Goal: Transaction & Acquisition: Obtain resource

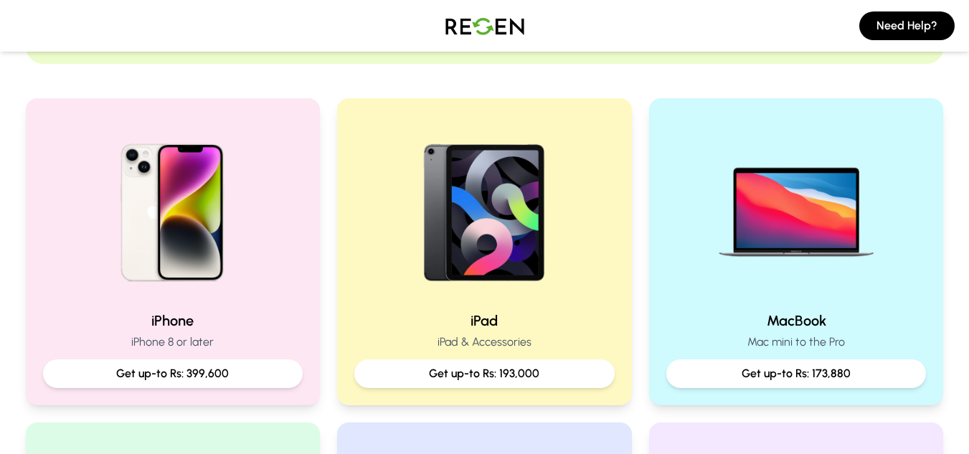
scroll to position [273, 0]
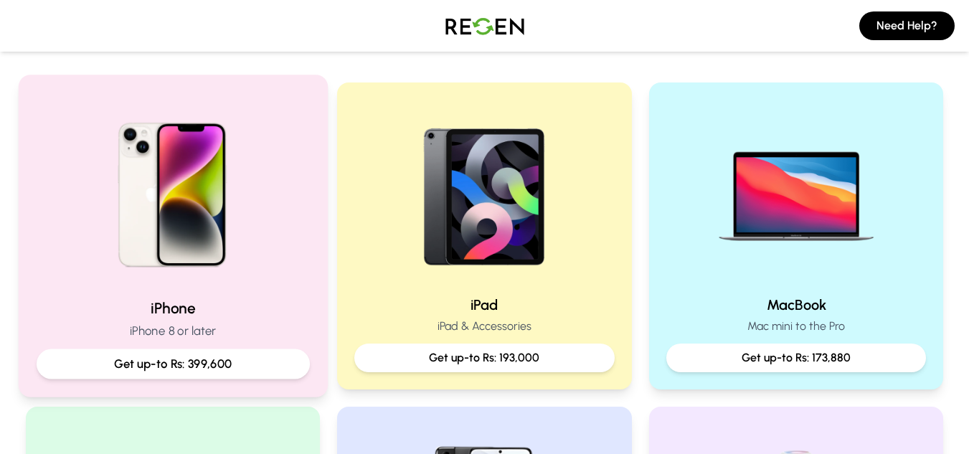
click at [247, 290] on div "iPhone iPhone 8 or later Get up-to Rs: 399,600" at bounding box center [172, 236] width 309 height 322
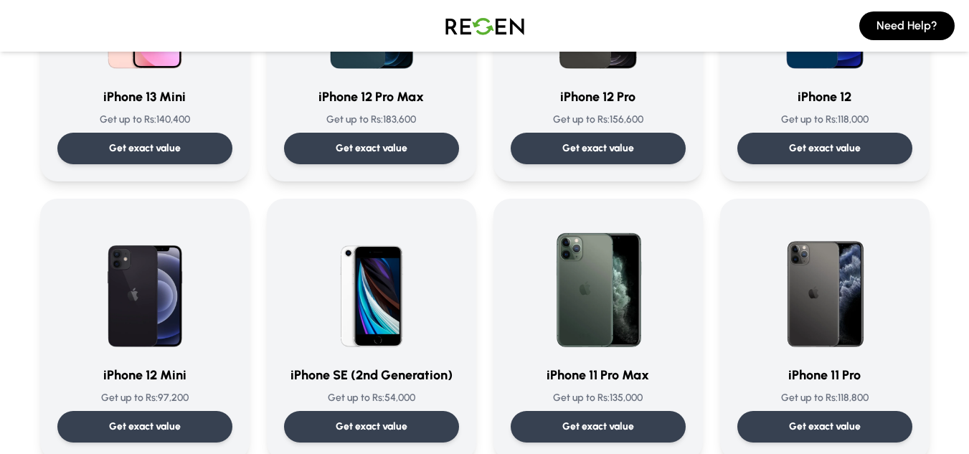
scroll to position [1113, 0]
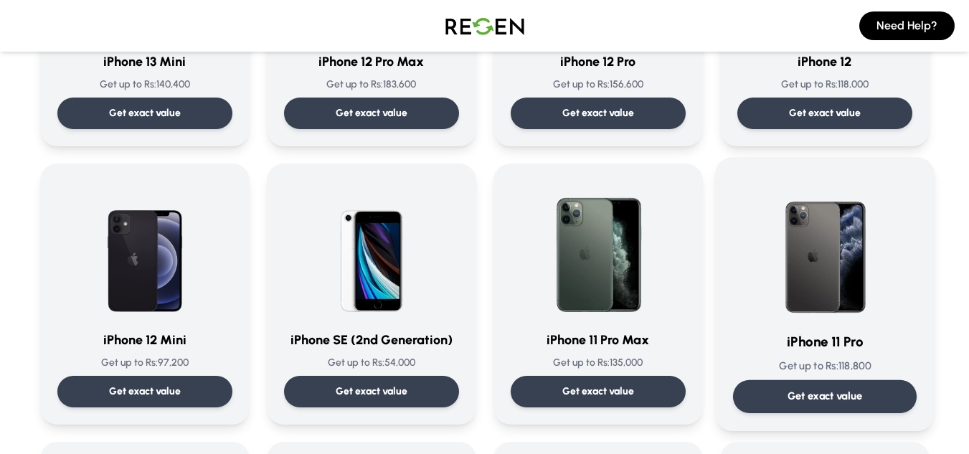
click at [846, 308] on img at bounding box center [824, 247] width 145 height 145
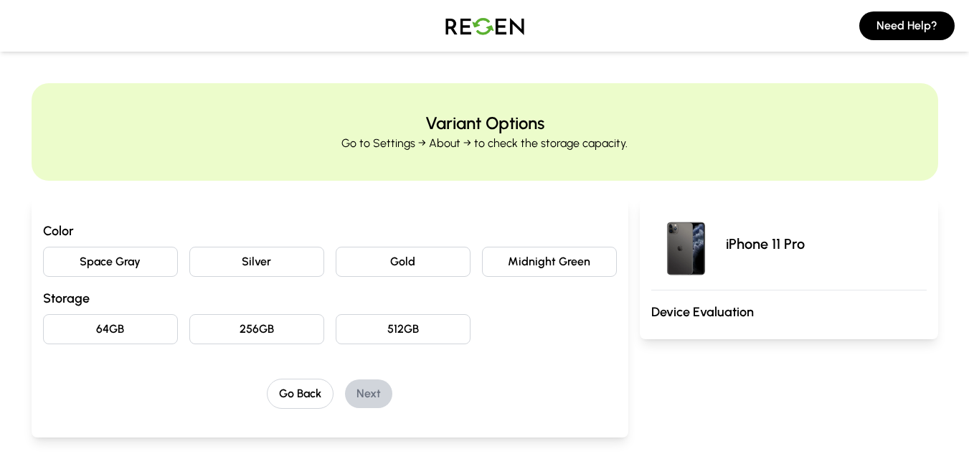
click at [509, 263] on button "Midnight Green" at bounding box center [549, 262] width 135 height 30
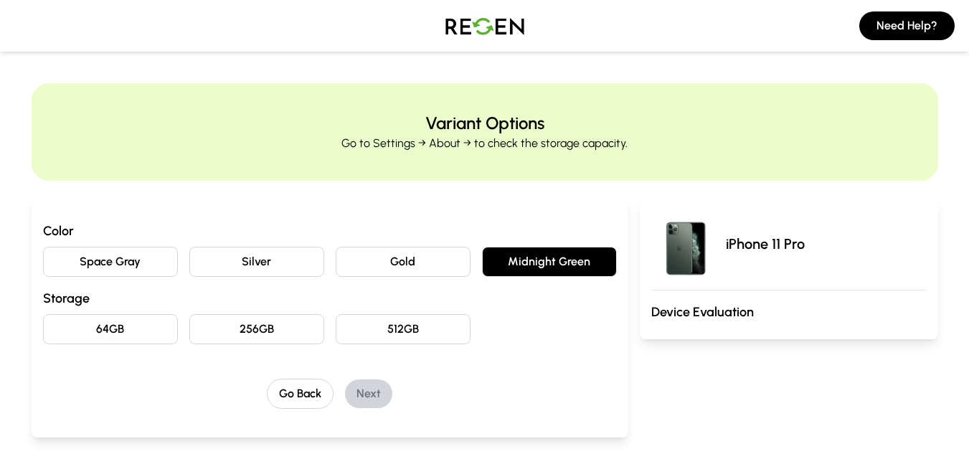
click at [142, 328] on button "64GB" at bounding box center [110, 329] width 135 height 30
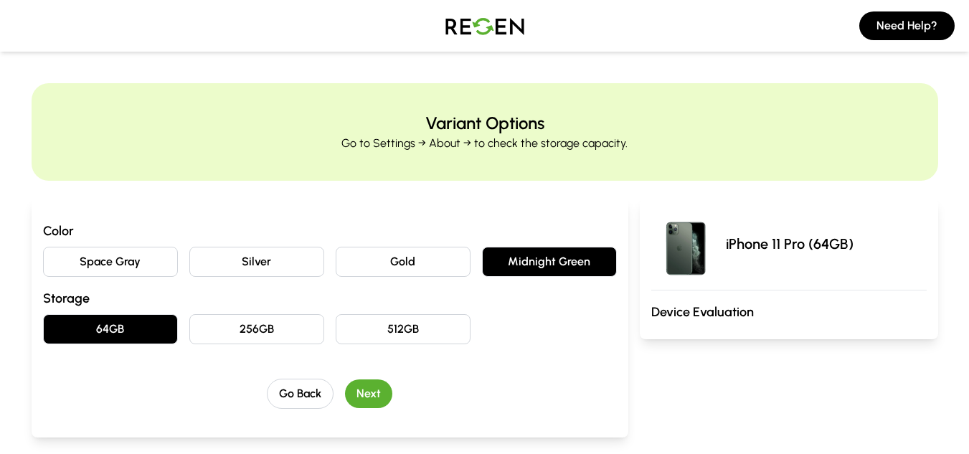
click at [368, 392] on button "Next" at bounding box center [368, 393] width 47 height 29
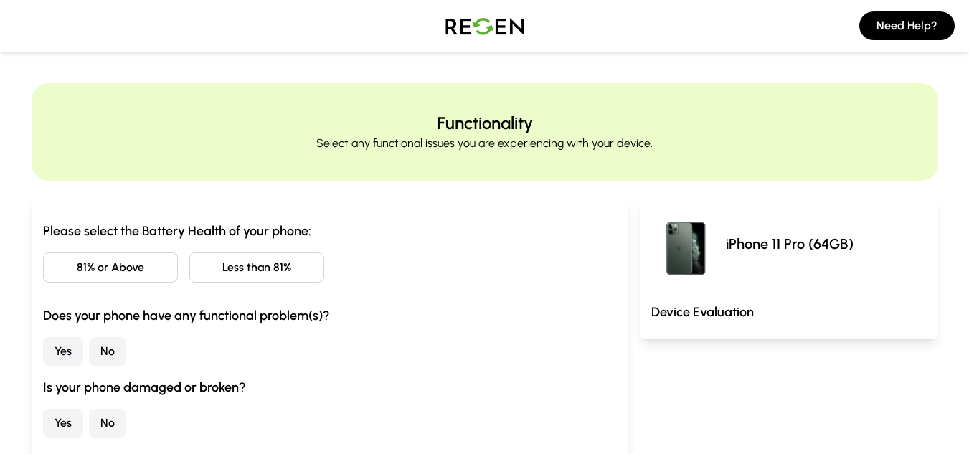
click at [250, 270] on button "Less than 81%" at bounding box center [256, 267] width 135 height 30
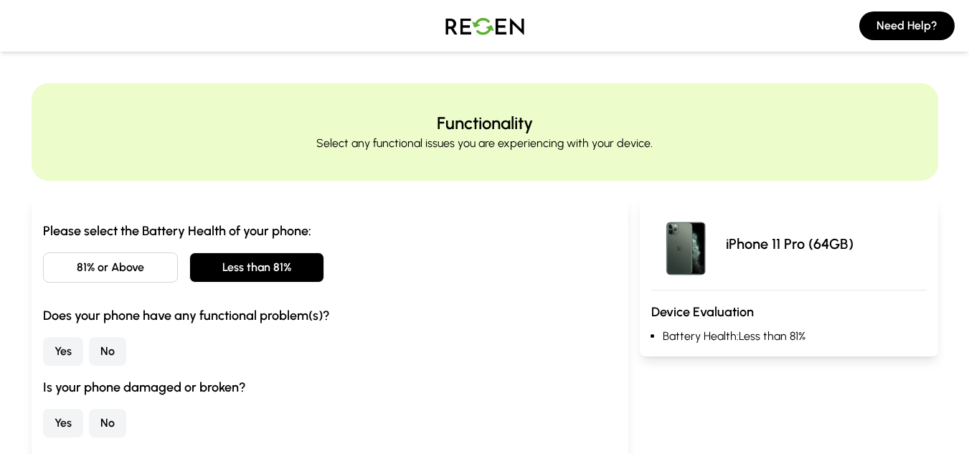
click at [99, 349] on button "No" at bounding box center [107, 351] width 37 height 29
click at [102, 417] on button "No" at bounding box center [107, 423] width 37 height 29
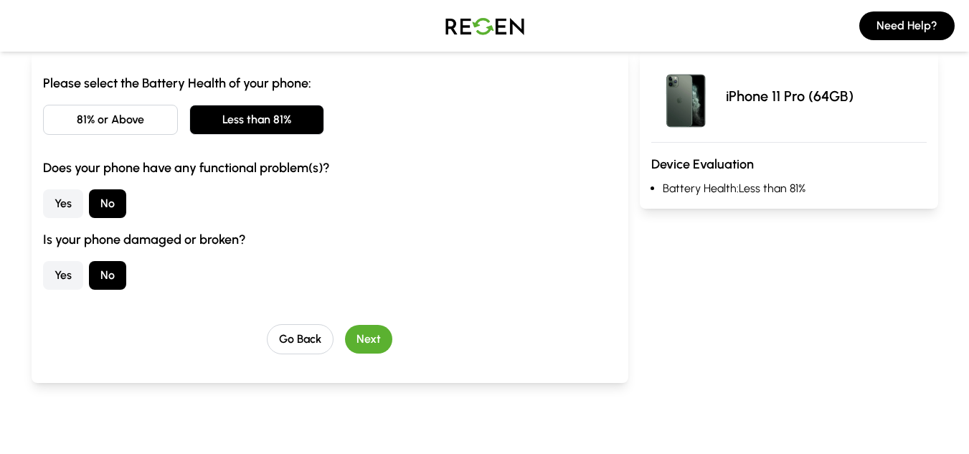
scroll to position [155, 0]
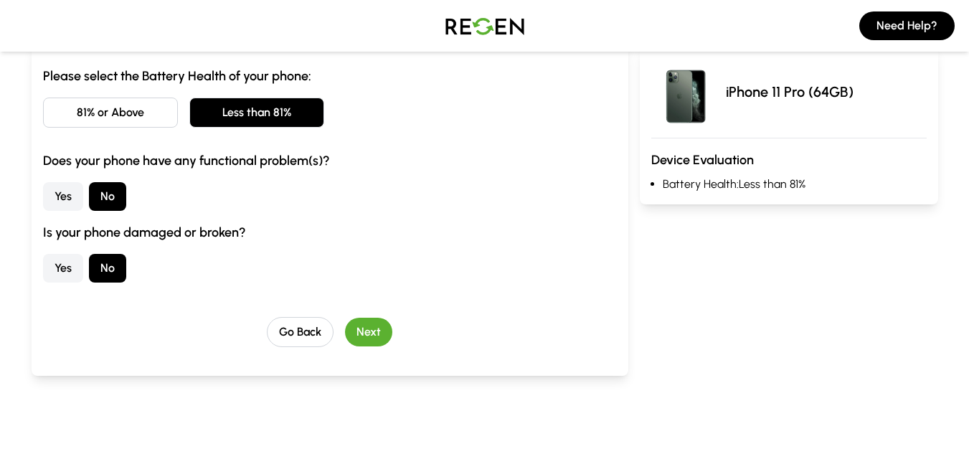
click at [390, 333] on button "Next" at bounding box center [368, 332] width 47 height 29
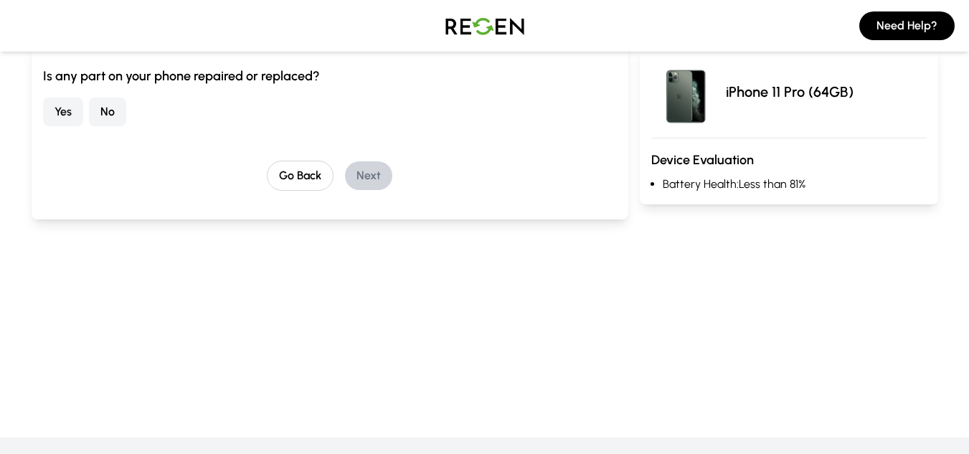
click at [117, 114] on button "No" at bounding box center [107, 112] width 37 height 29
click at [372, 179] on button "Next" at bounding box center [368, 175] width 47 height 29
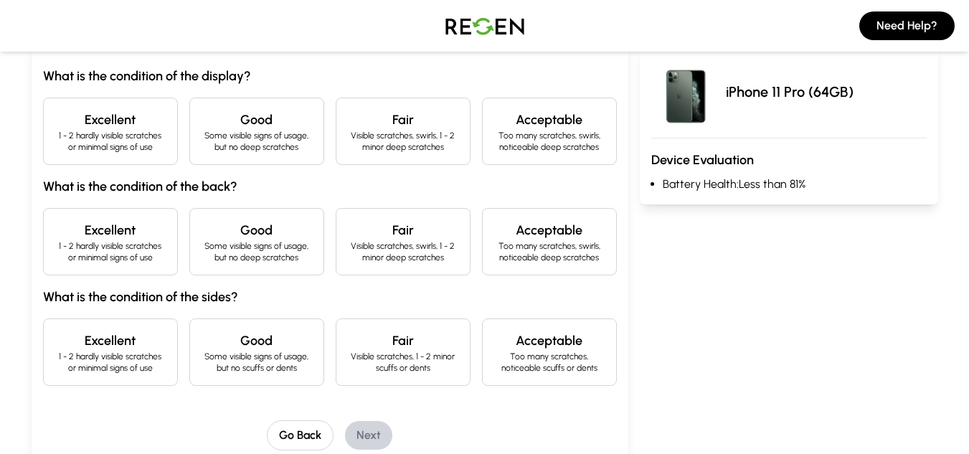
click at [115, 148] on p "1 - 2 hardly visible scratches or minimal signs of use" at bounding box center [110, 141] width 110 height 23
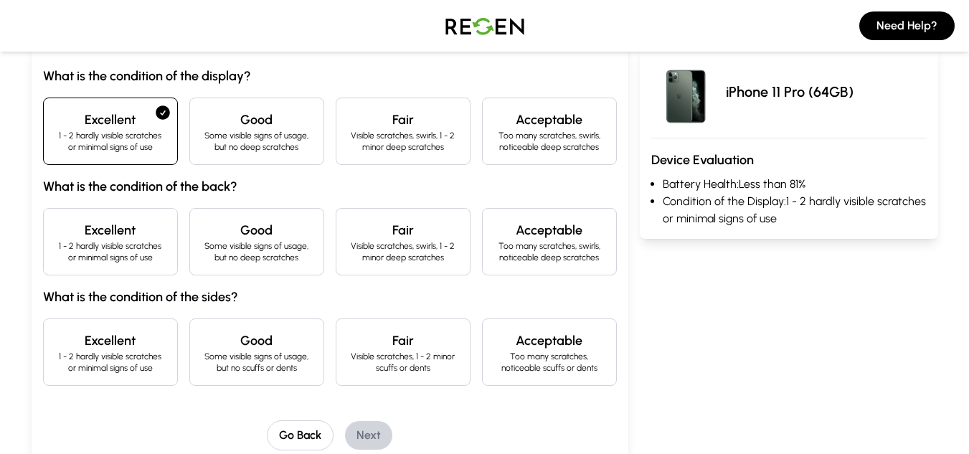
click at [145, 227] on h4 "Excellent" at bounding box center [110, 230] width 110 height 20
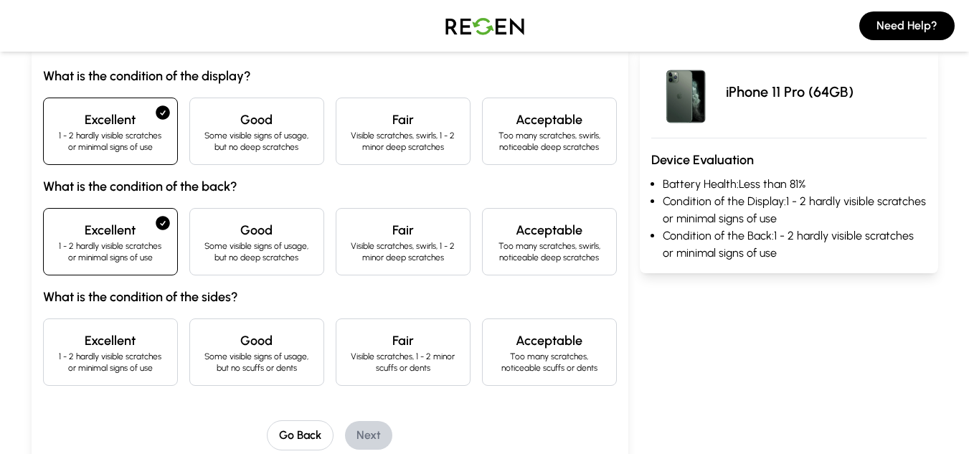
click at [212, 333] on h4 "Good" at bounding box center [257, 341] width 110 height 20
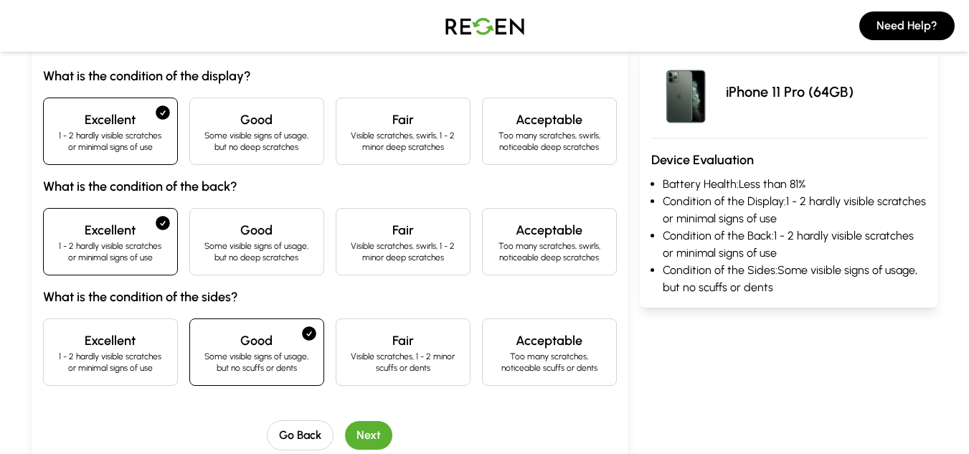
click at [376, 436] on button "Next" at bounding box center [368, 435] width 47 height 29
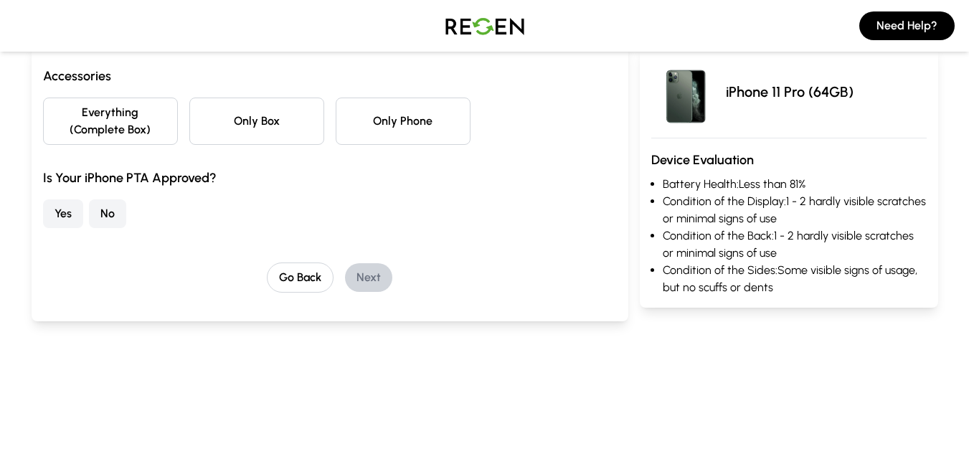
click at [341, 121] on button "Only Phone" at bounding box center [403, 121] width 135 height 47
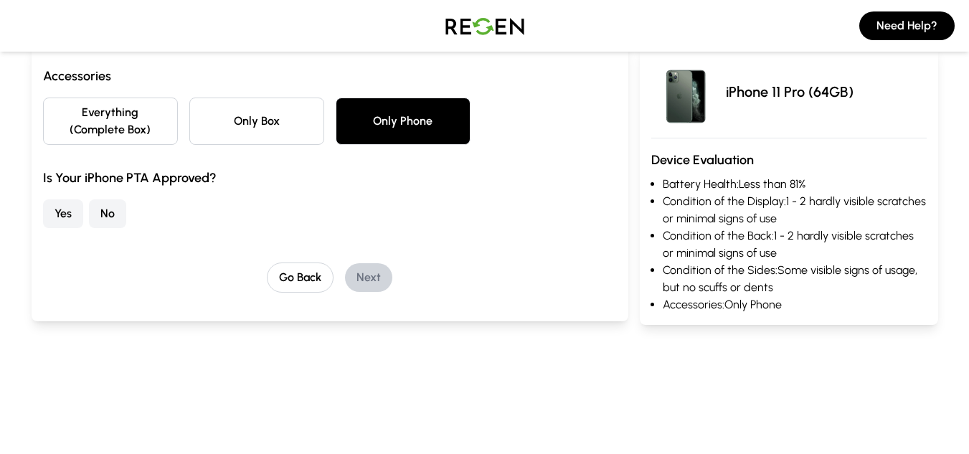
click at [63, 213] on button "Yes" at bounding box center [63, 213] width 40 height 29
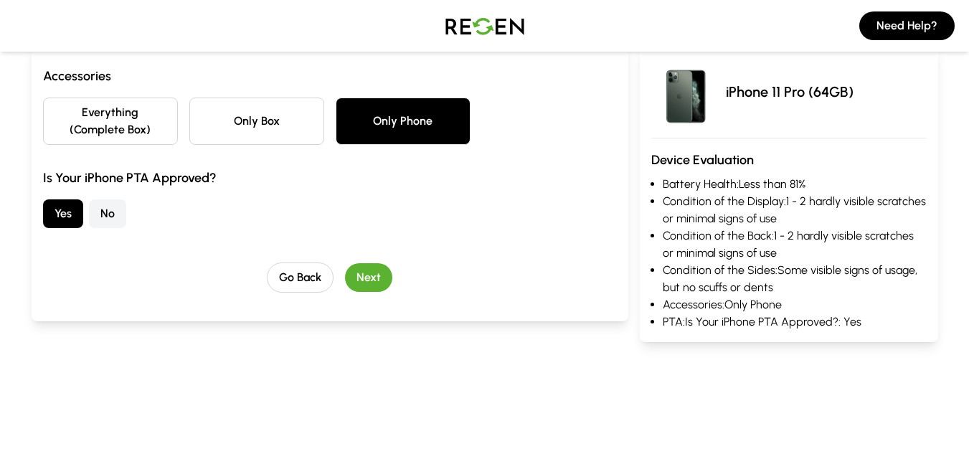
click at [365, 282] on button "Next" at bounding box center [368, 277] width 47 height 29
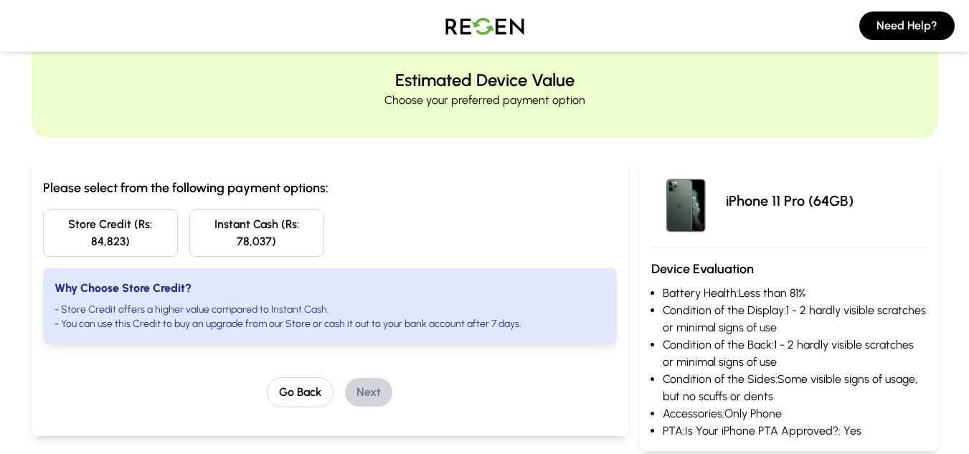
scroll to position [41, 0]
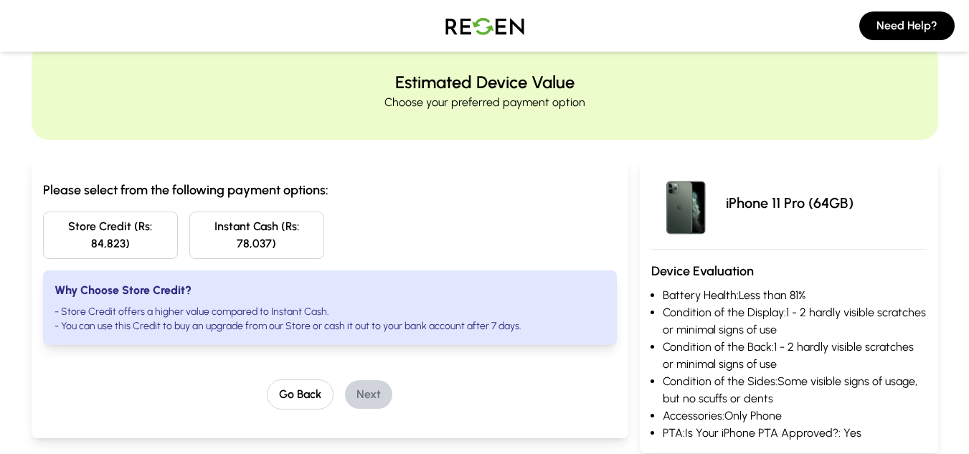
click at [117, 230] on button "Store Credit (Rs: 84,823)" at bounding box center [110, 235] width 135 height 47
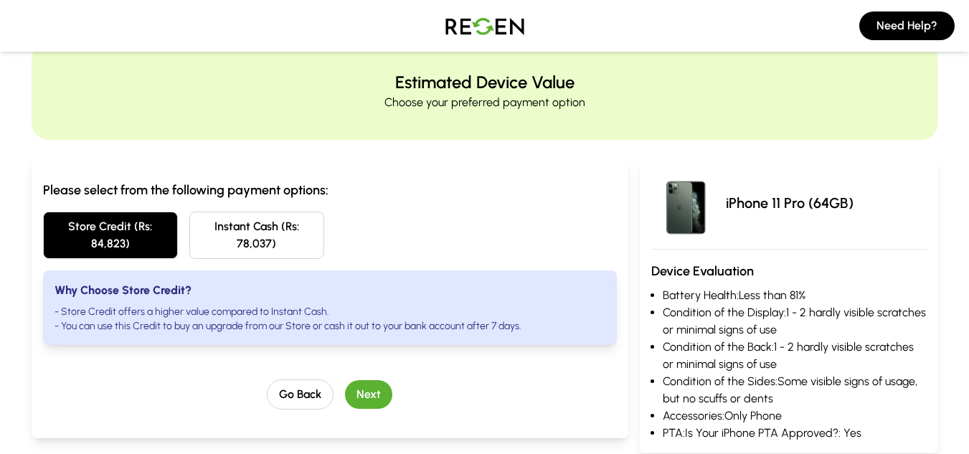
click at [364, 389] on button "Next" at bounding box center [368, 394] width 47 height 29
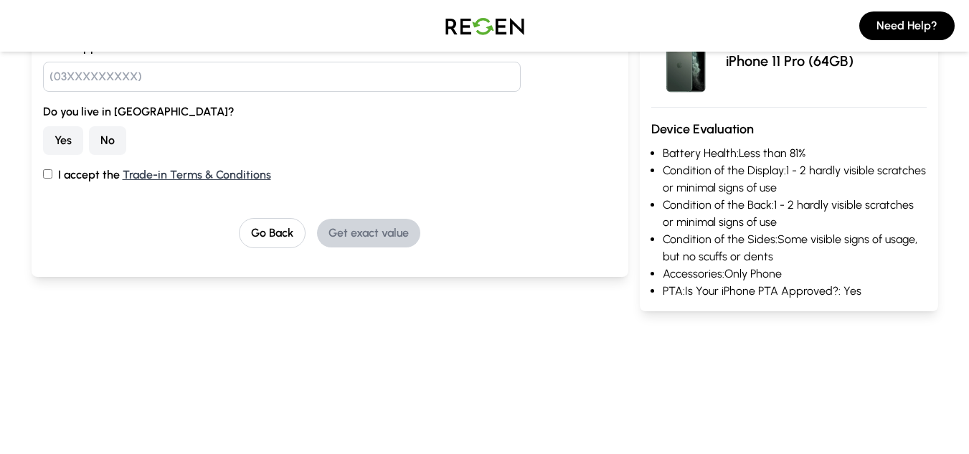
scroll to position [256, 0]
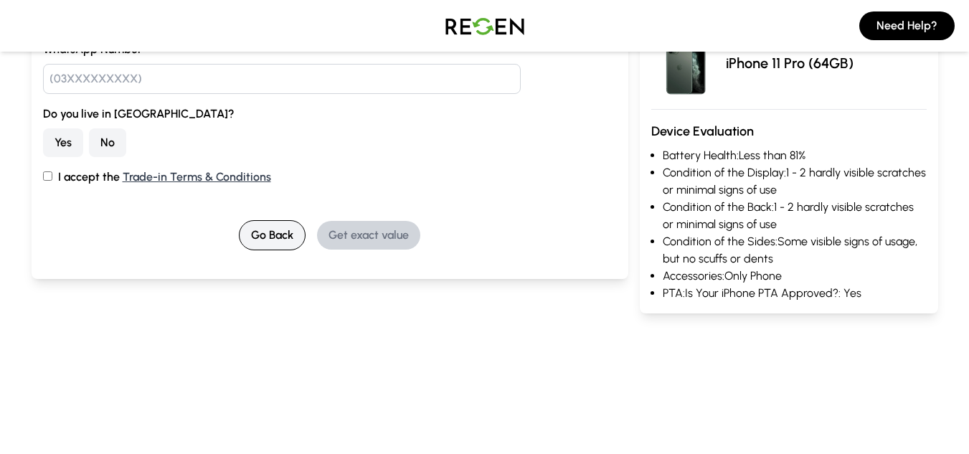
click at [277, 239] on button "Go Back" at bounding box center [272, 235] width 67 height 30
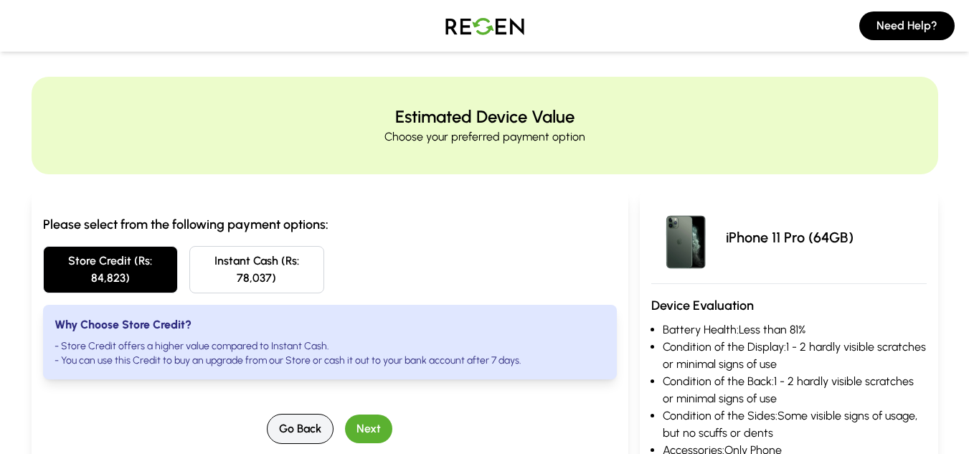
scroll to position [0, 0]
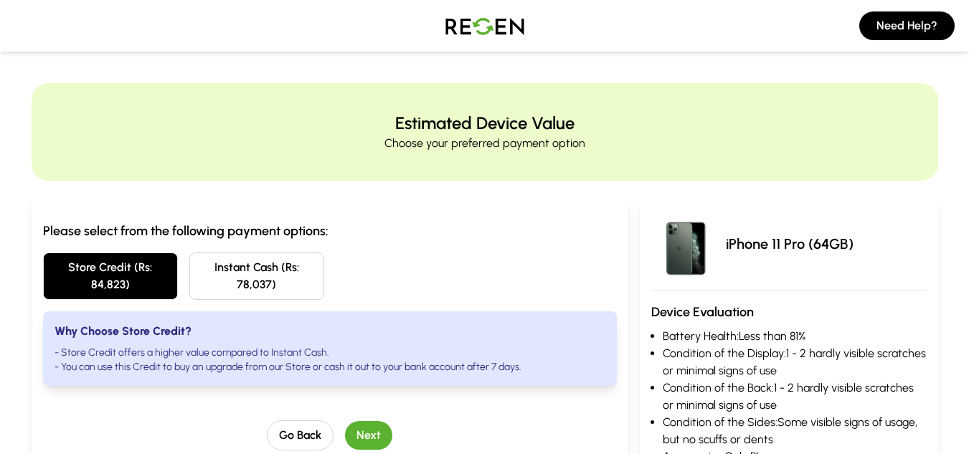
click at [296, 268] on button "Instant Cash (Rs: 78,037)" at bounding box center [256, 275] width 135 height 47
